Goal: Transaction & Acquisition: Purchase product/service

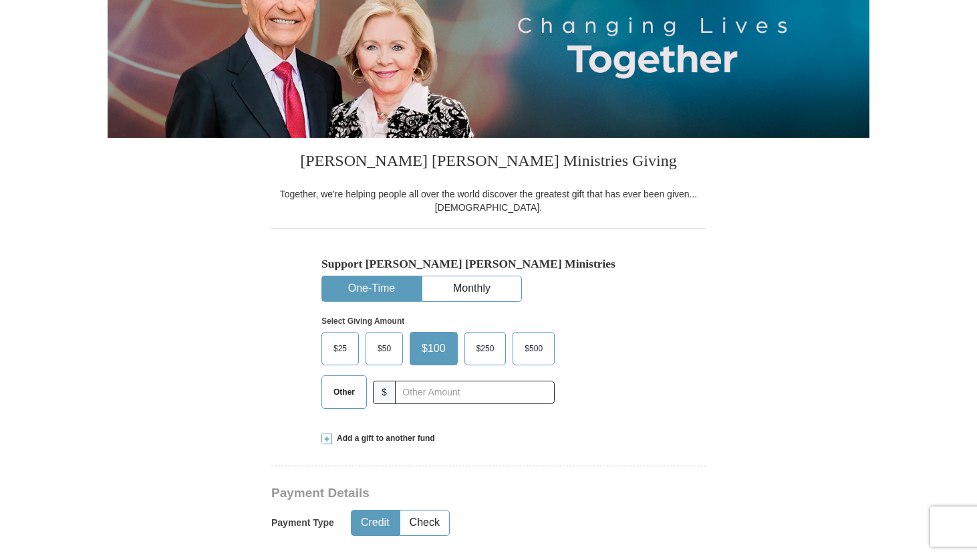
scroll to position [198, 0]
click at [354, 388] on span "Other" at bounding box center [344, 391] width 35 height 20
click at [0, 0] on input "Other" at bounding box center [0, 0] width 0 height 0
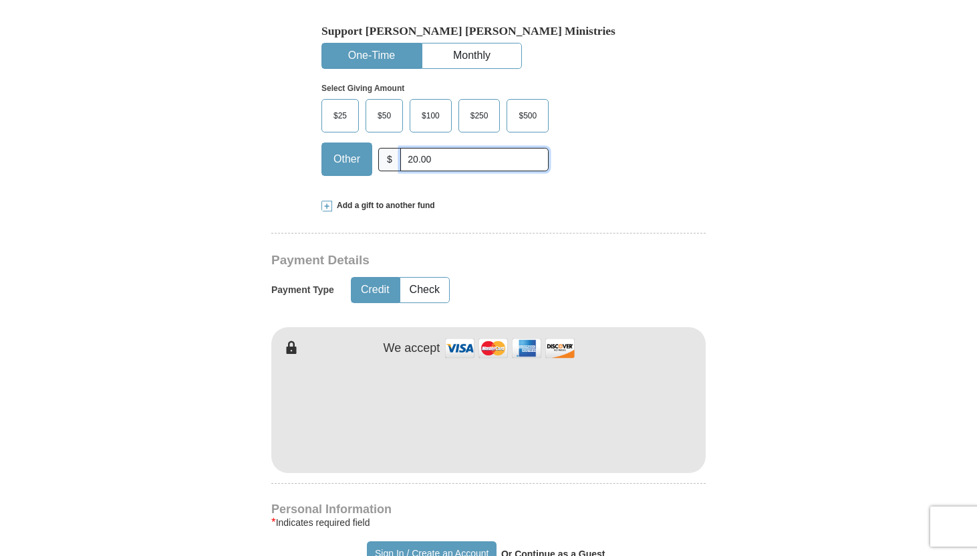
scroll to position [437, 0]
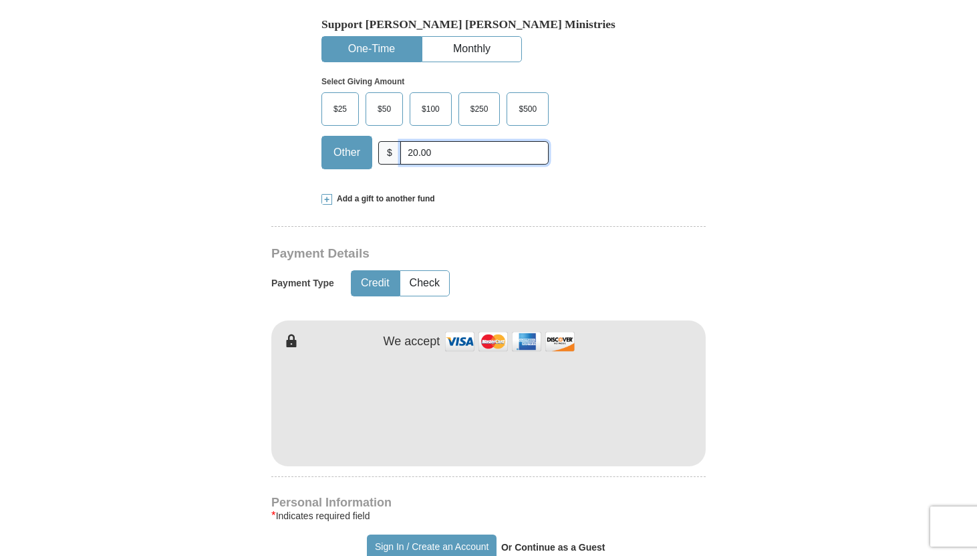
type input "20.00"
type input "[PERSON_NAME]"
type input "Rose"
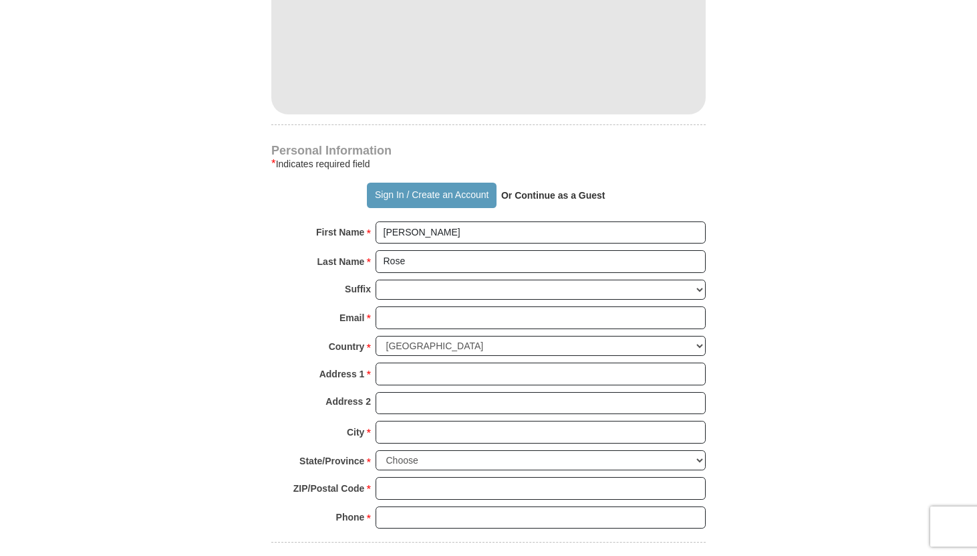
scroll to position [790, 0]
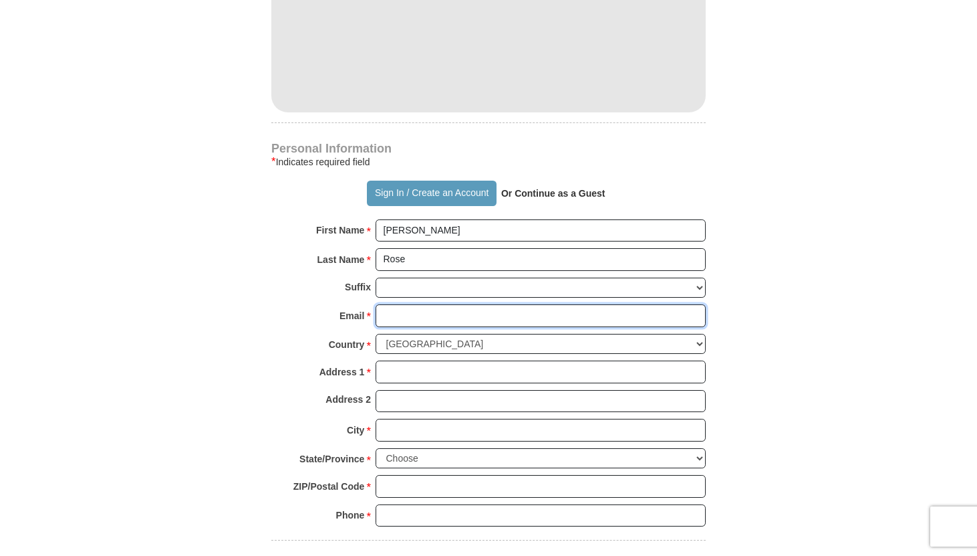
click at [408, 316] on input "Email *" at bounding box center [541, 315] width 330 height 23
type input "[EMAIL_ADDRESS][DOMAIN_NAME]"
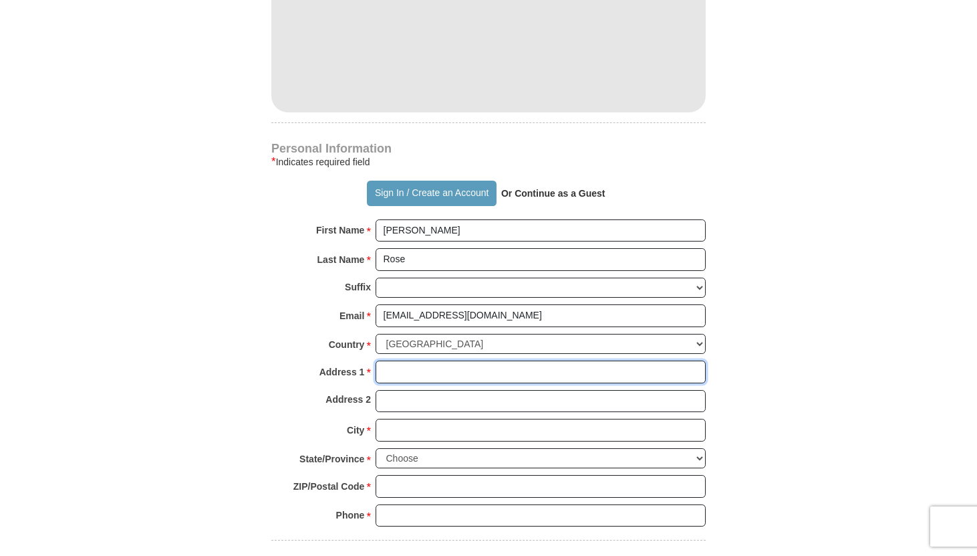
click at [410, 369] on input "Address 1 *" at bounding box center [541, 371] width 330 height 23
type input "[STREET_ADDRESS]"
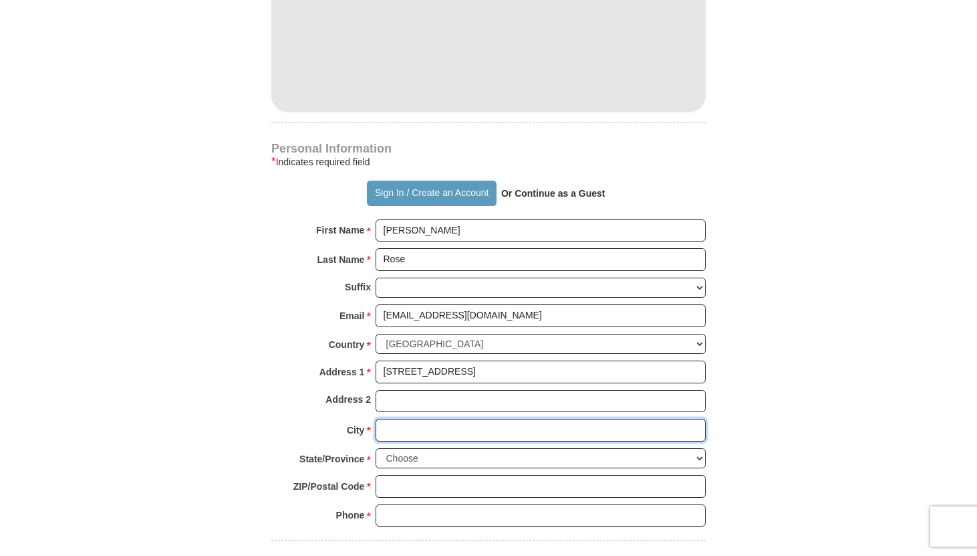
type input "[GEOGRAPHIC_DATA]"
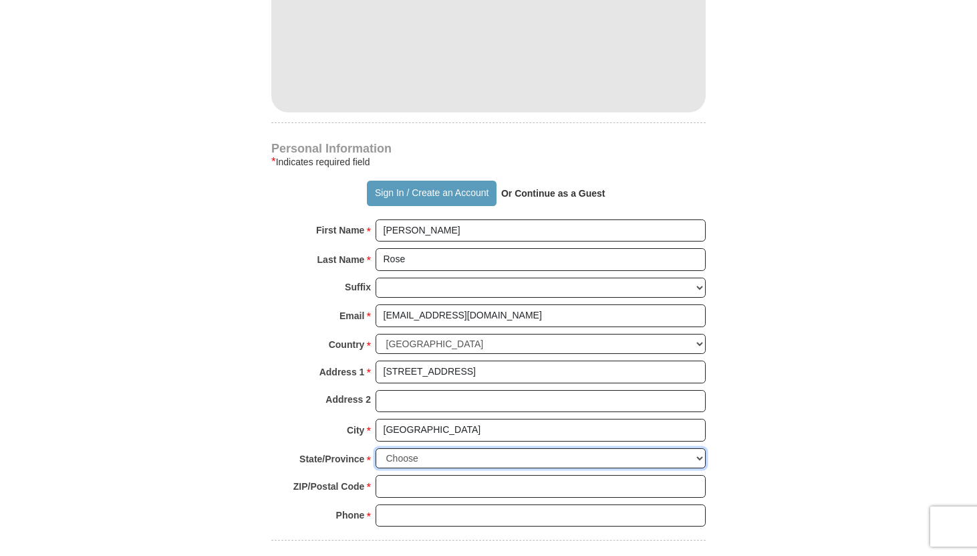
select select "WA"
type input "98072"
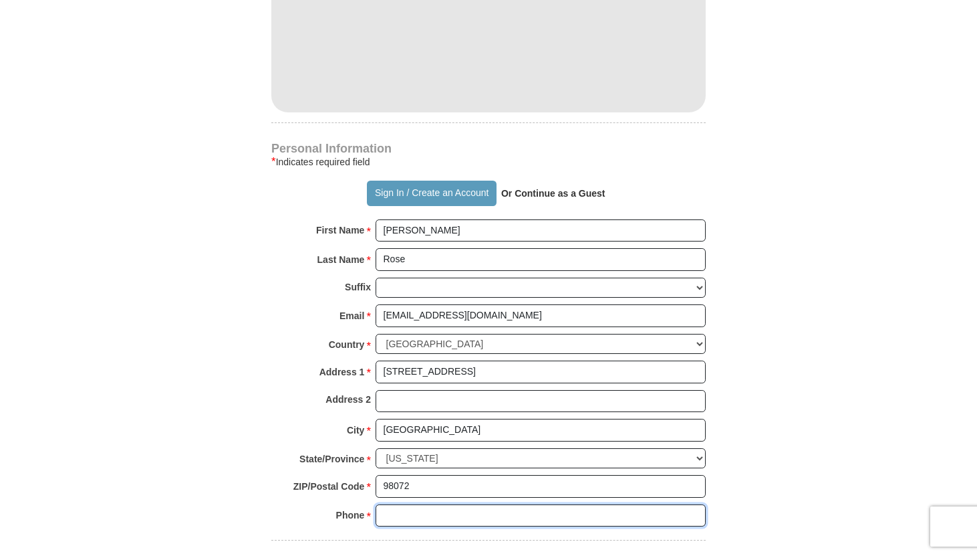
type input "4254179825"
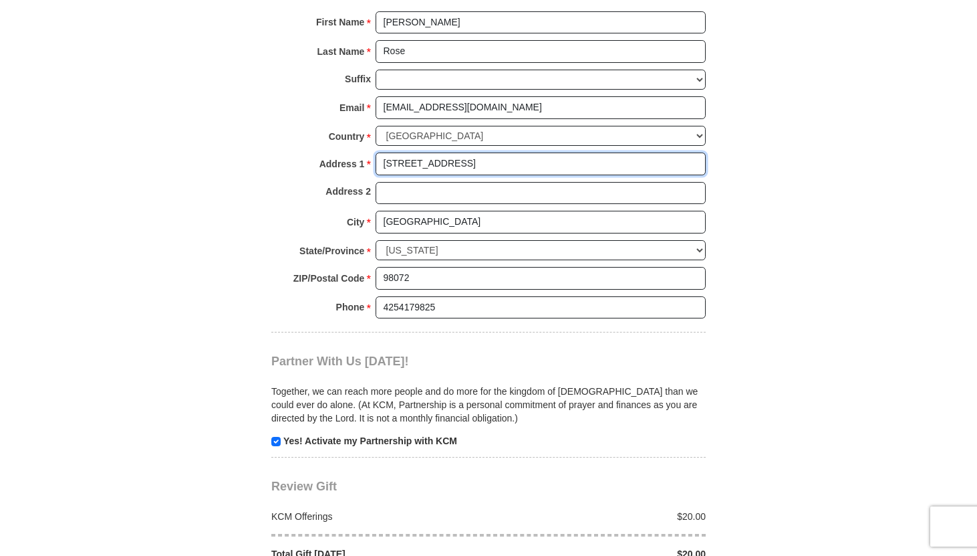
scroll to position [1008, 0]
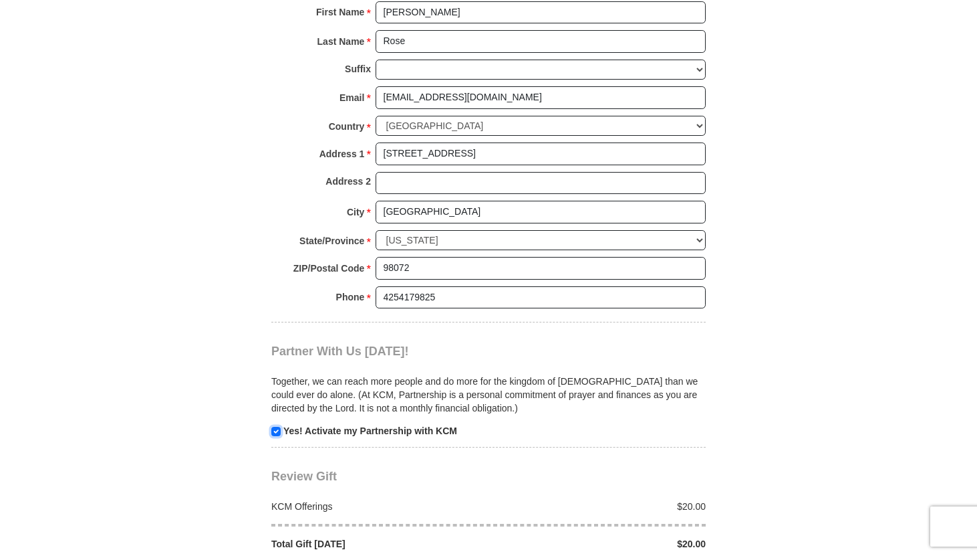
click at [274, 432] on input "checkbox" at bounding box center [275, 430] width 9 height 9
checkbox input "false"
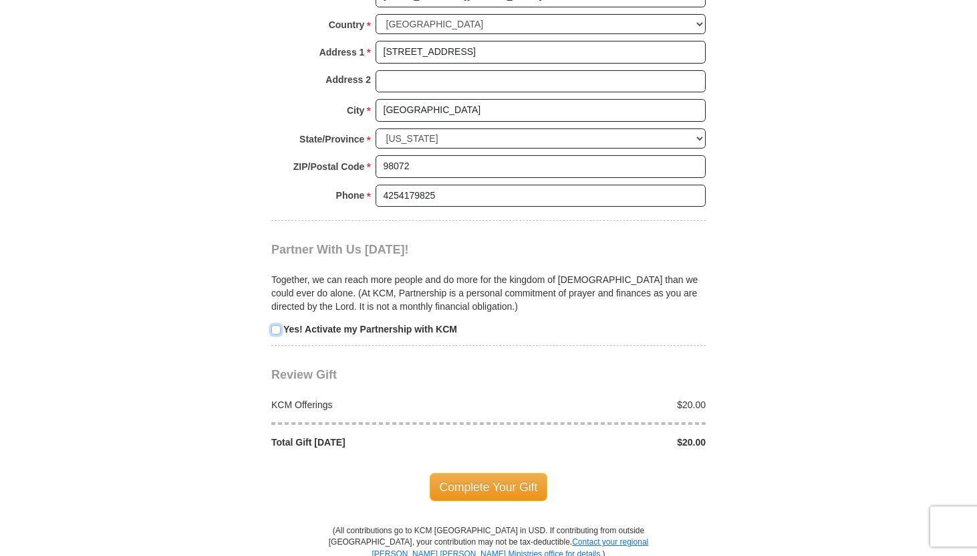
scroll to position [1111, 0]
click at [477, 489] on span "Complete Your Gift" at bounding box center [489, 485] width 118 height 28
